Goal: Information Seeking & Learning: Compare options

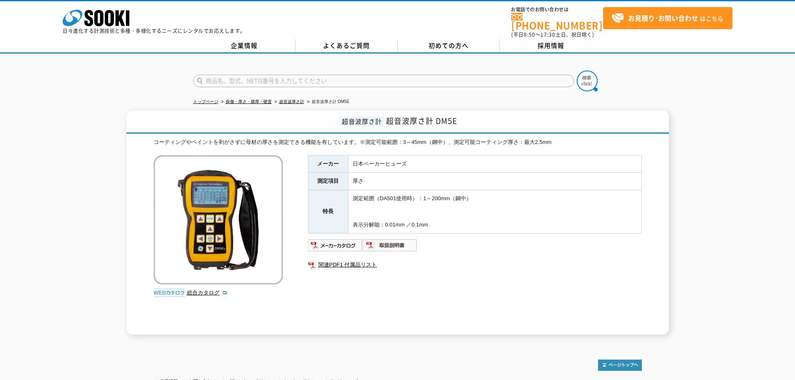
drag, startPoint x: 483, startPoint y: 142, endPoint x: 459, endPoint y: 142, distance: 24.6
click at [483, 141] on div "コーティングやペイントを剥がさずに母材の厚さを測定できる機能を有しています。※測定可能範囲：3～45mm（鋼中）、測定可能コーティング厚さ：最大2.5mm 総…" at bounding box center [398, 236] width 488 height 197
drag, startPoint x: 448, startPoint y: 136, endPoint x: 360, endPoint y: 136, distance: 88.4
click at [360, 138] on div "コーティングやペイントを剥がさずに母材の厚さを測定できる機能を有しています。※測定可能範囲：3～45mm（鋼中）、測定可能コーティング厚さ：最大2.5mm" at bounding box center [398, 142] width 488 height 9
copy div "※測定可能範囲：3～45mm（鋼中）"
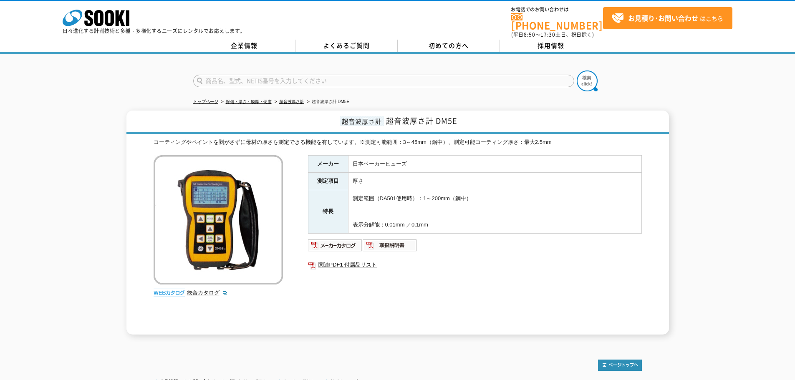
click at [577, 131] on div "超音波厚さ計 超音波厚さ計 DM5E コーティングやペイントを剥がさずに母材の厚さを測定できる機能を有しています。※測定可能範囲：3～45mm（鋼中）、測定可…" at bounding box center [397, 223] width 542 height 224
drag, startPoint x: 562, startPoint y: 137, endPoint x: 358, endPoint y: 134, distance: 204.5
click at [358, 138] on div "コーティングやペイントを剥がさずに母材の厚さを測定できる機能を有しています。※測定可能範囲：3～45mm（鋼中）、測定可能コーティング厚さ：最大2.5mm" at bounding box center [398, 142] width 488 height 9
copy div "※測定可能範囲：3～45mm（鋼中）、測定可能コーティング厚さ：最大2.5mm"
click at [340, 245] on img at bounding box center [335, 245] width 55 height 13
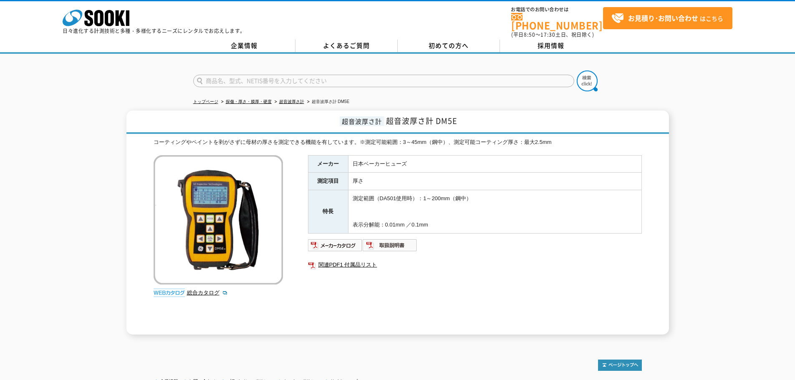
click at [445, 209] on td "測定範囲（DA501使用時）：1～200mm（鋼中） 表示分解能：0.01mm ／0.1mm" at bounding box center [494, 211] width 293 height 43
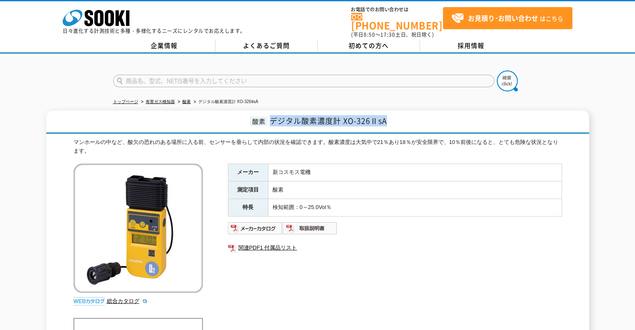
click at [272, 117] on h1 "酸素 デジタル酸素濃度計 XO-326ⅡsA" at bounding box center [317, 122] width 542 height 23
click at [265, 224] on img at bounding box center [255, 228] width 55 height 13
